Goal: Find specific page/section: Find specific page/section

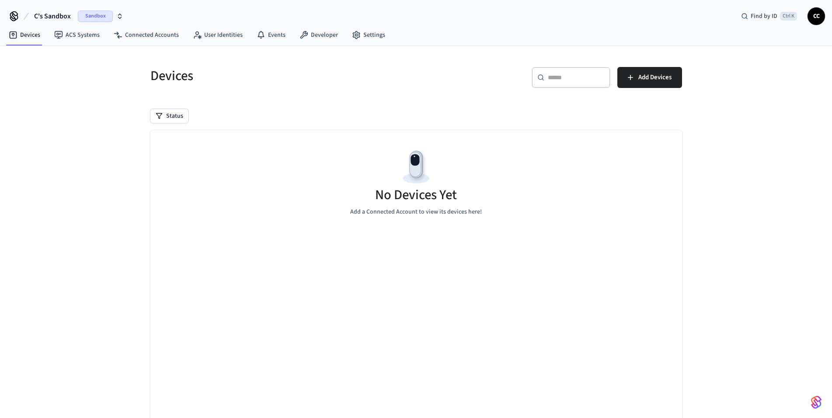
click at [88, 16] on span "Sandbox" at bounding box center [95, 15] width 35 height 11
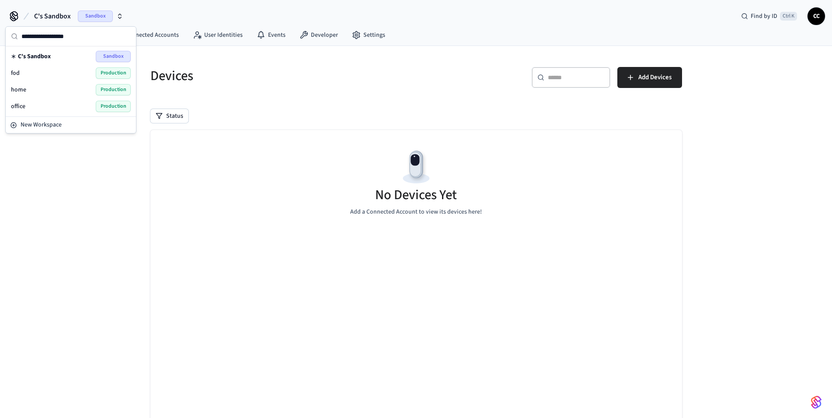
click at [102, 106] on span "Production" at bounding box center [113, 106] width 35 height 11
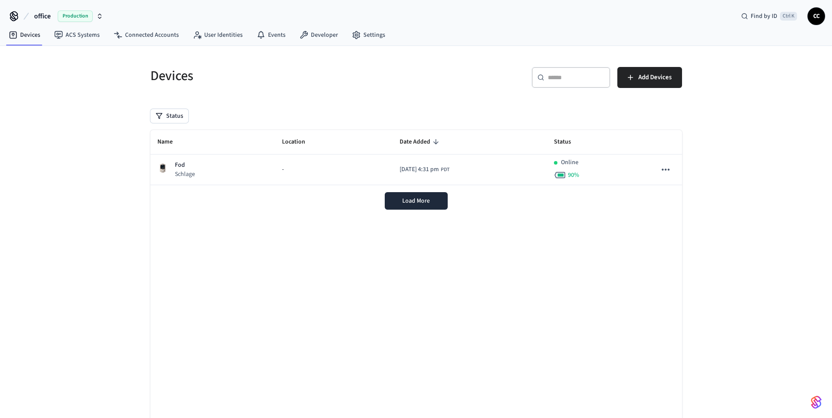
click at [312, 98] on div "Devices ​ ​ Add Devices Status Name Location Date Added Status Fod Schlage - [D…" at bounding box center [416, 250] width 546 height 389
click at [265, 35] on link "Events" at bounding box center [271, 35] width 43 height 16
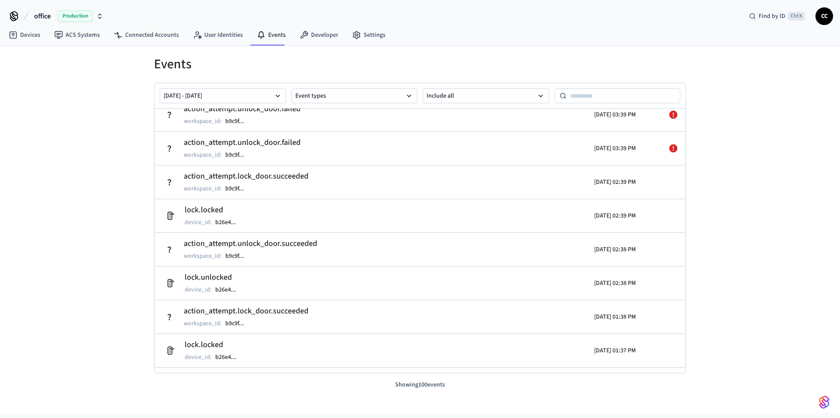
scroll to position [680, 0]
